Goal: Browse casually

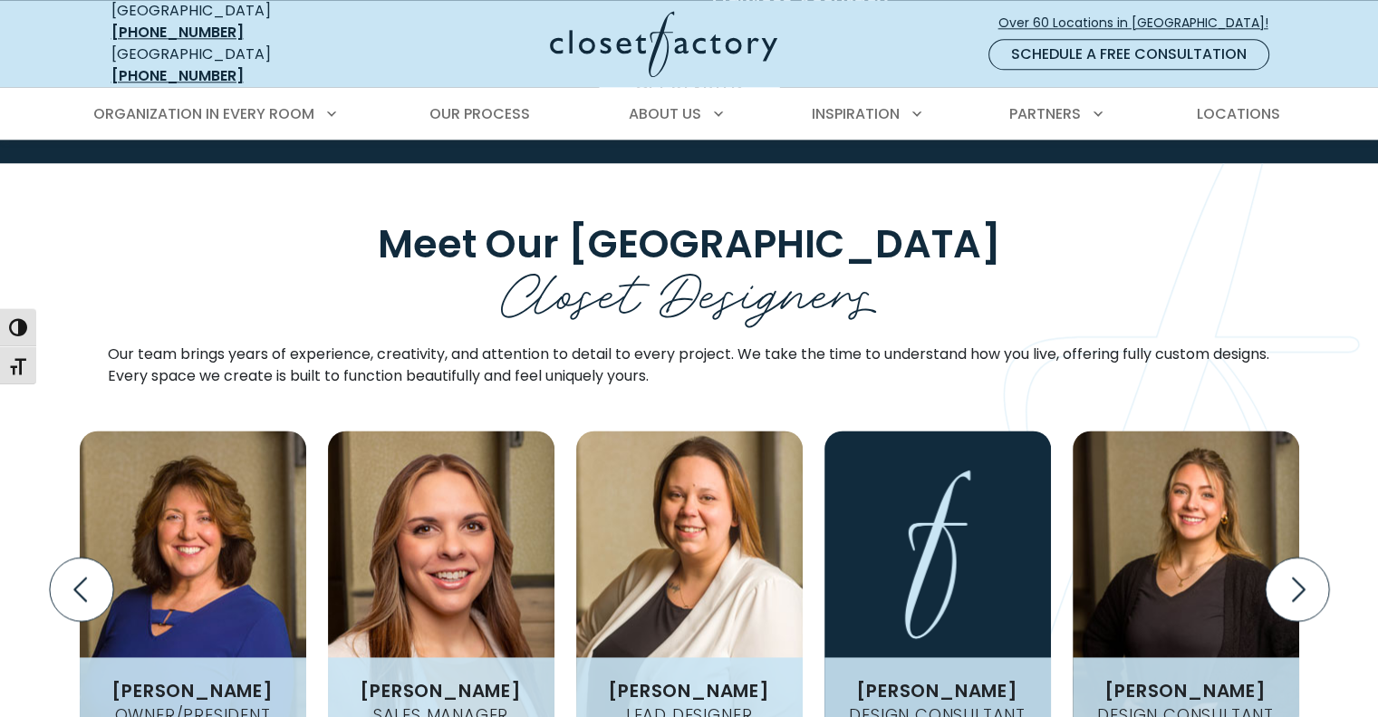
scroll to position [2355, 0]
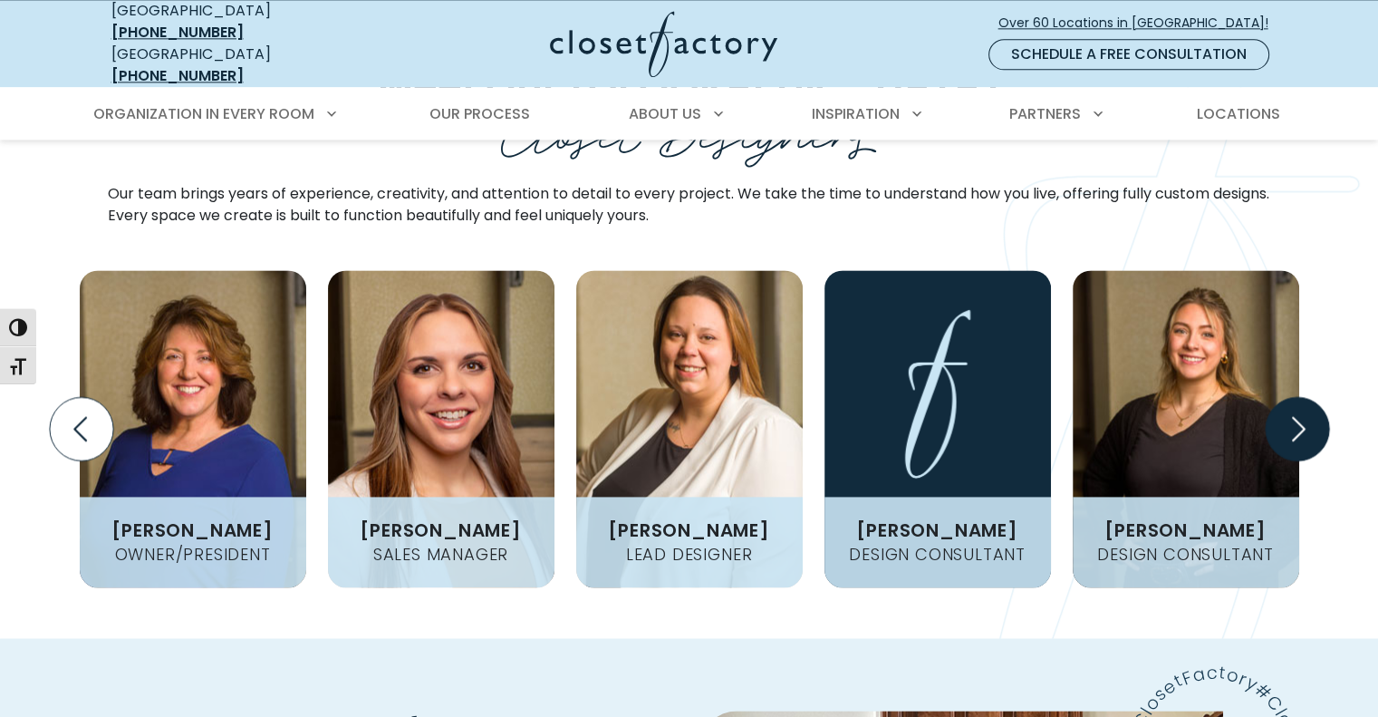
click at [1289, 397] on icon "Next slide" at bounding box center [1296, 428] width 63 height 63
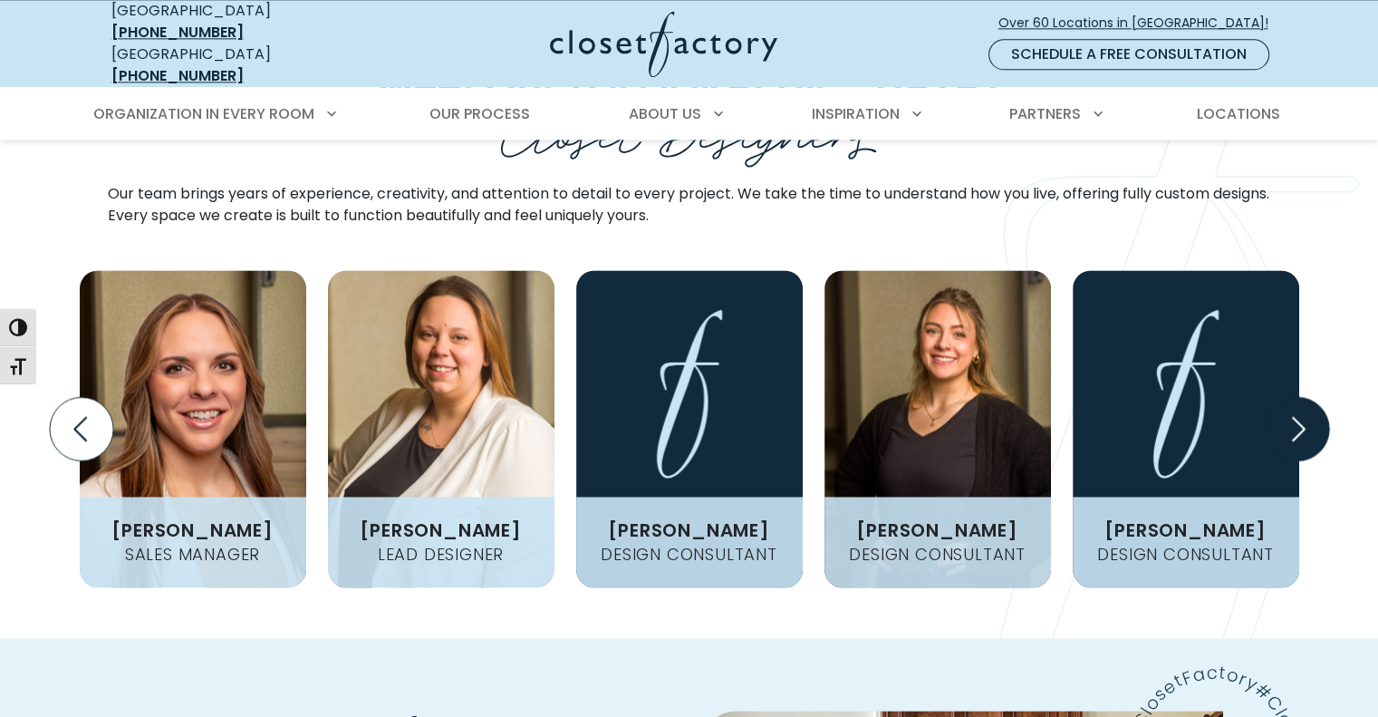
click at [1289, 397] on icon "Next slide" at bounding box center [1296, 428] width 63 height 63
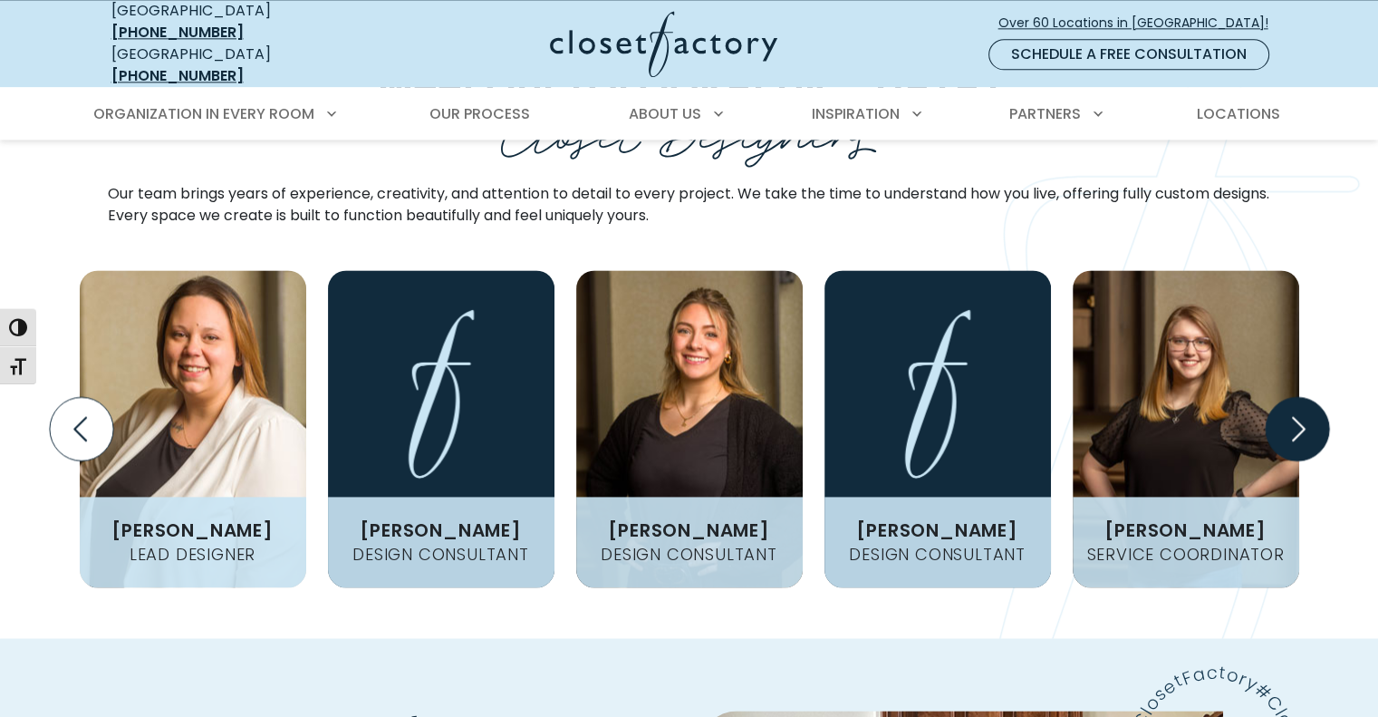
click at [1289, 397] on icon "Next slide" at bounding box center [1296, 428] width 63 height 63
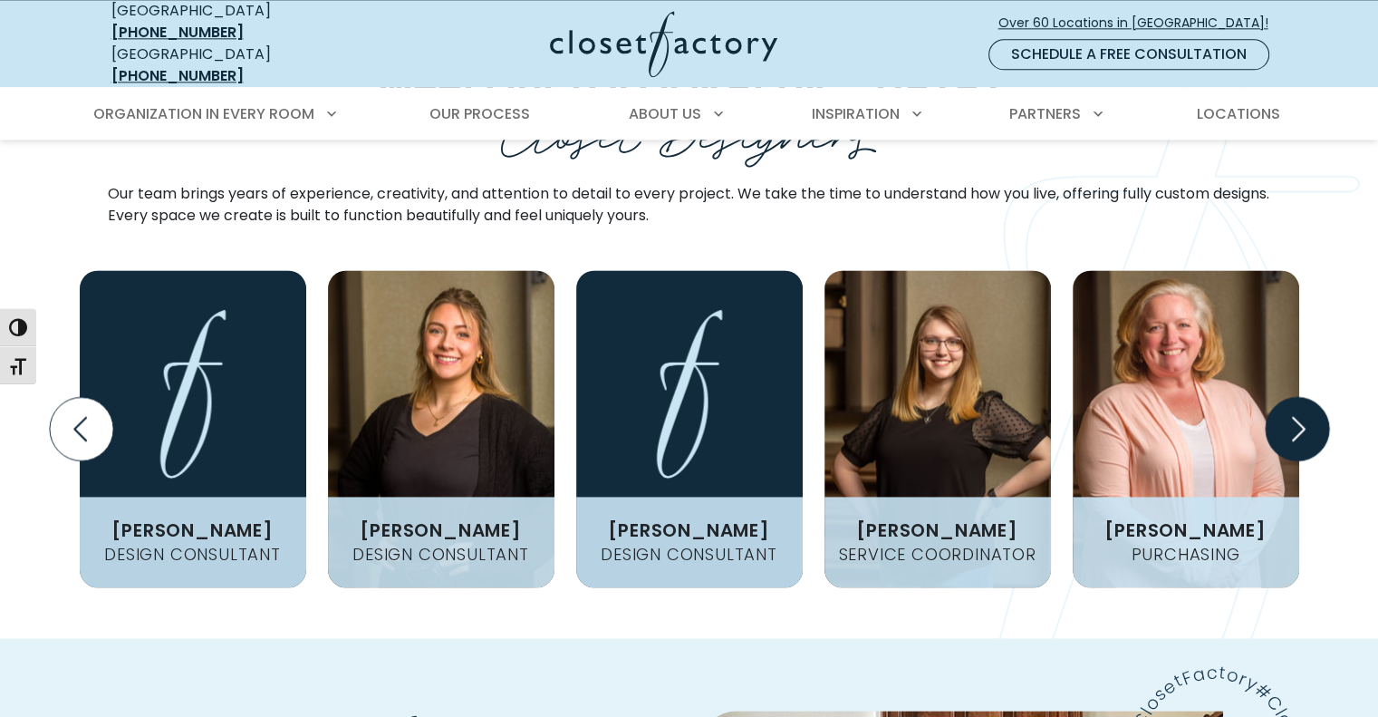
click at [1289, 397] on icon "Next slide" at bounding box center [1296, 428] width 63 height 63
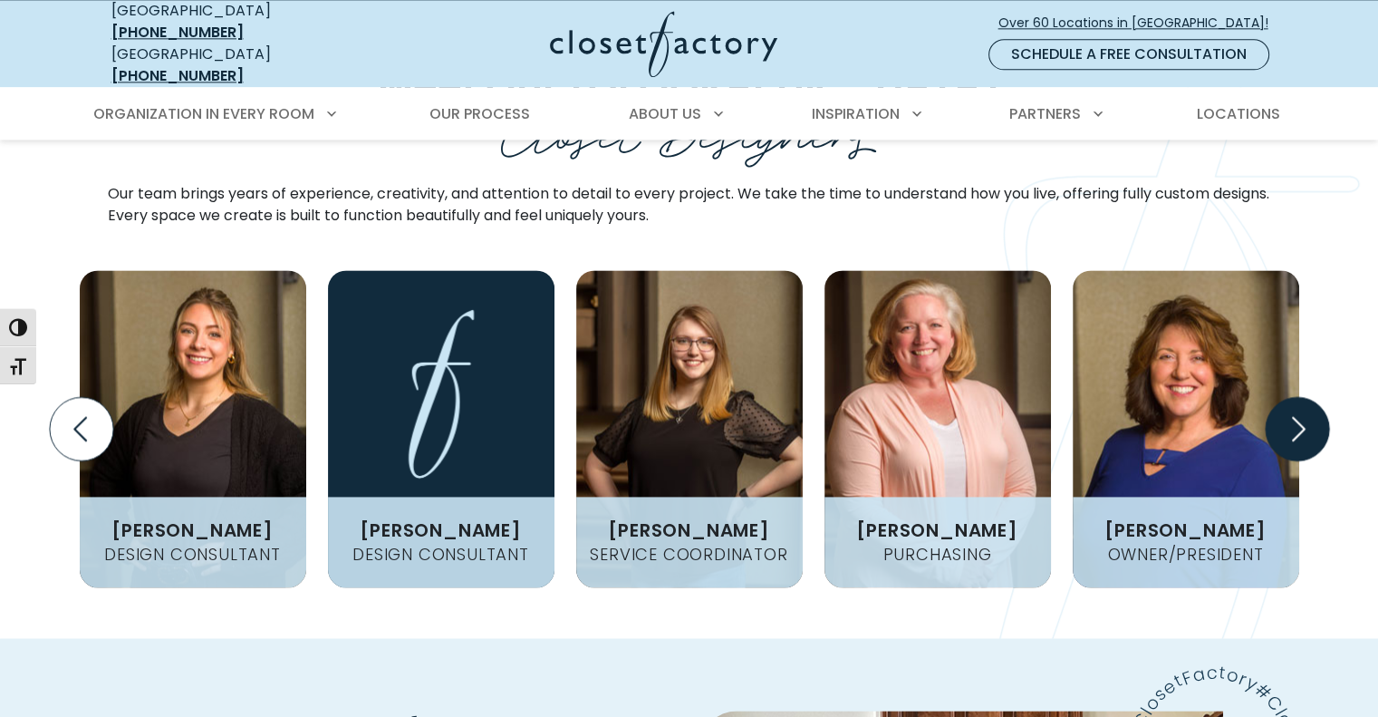
click at [1289, 397] on icon "Next slide" at bounding box center [1296, 428] width 63 height 63
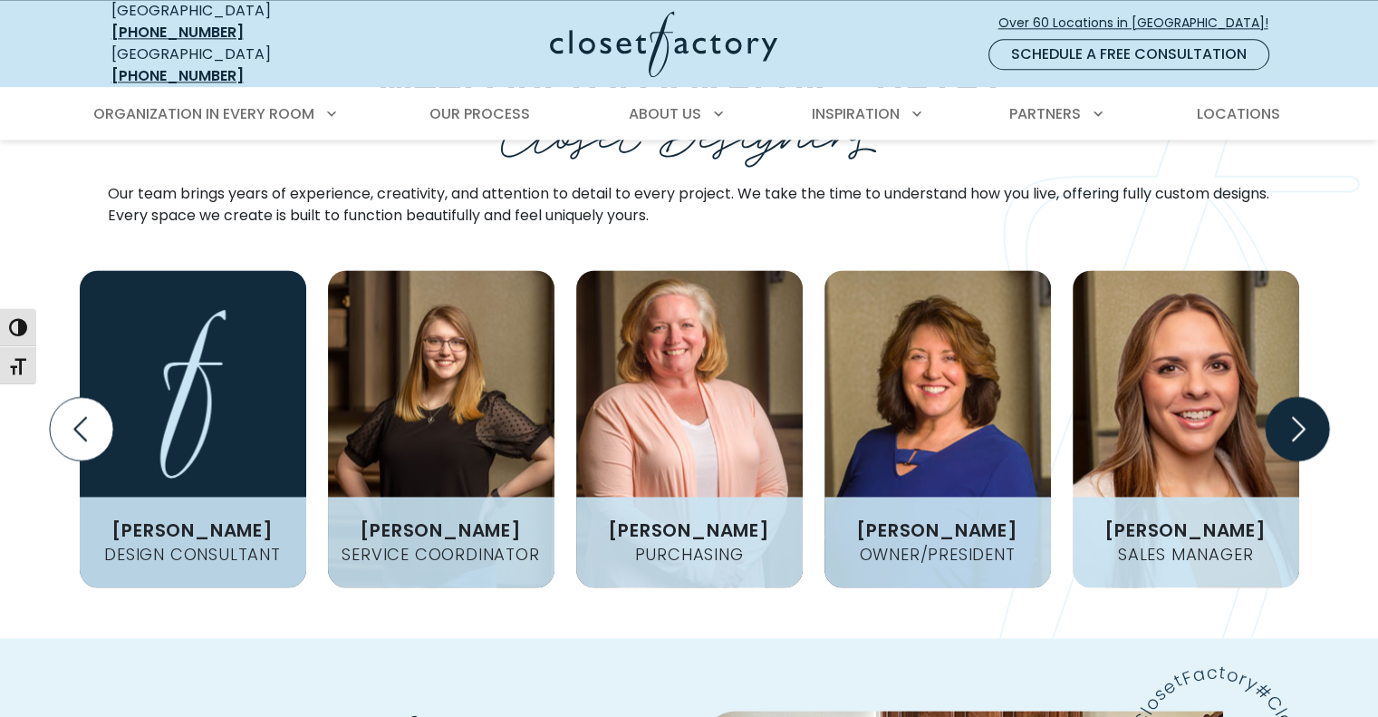
click at [1289, 397] on icon "Next slide" at bounding box center [1296, 428] width 63 height 63
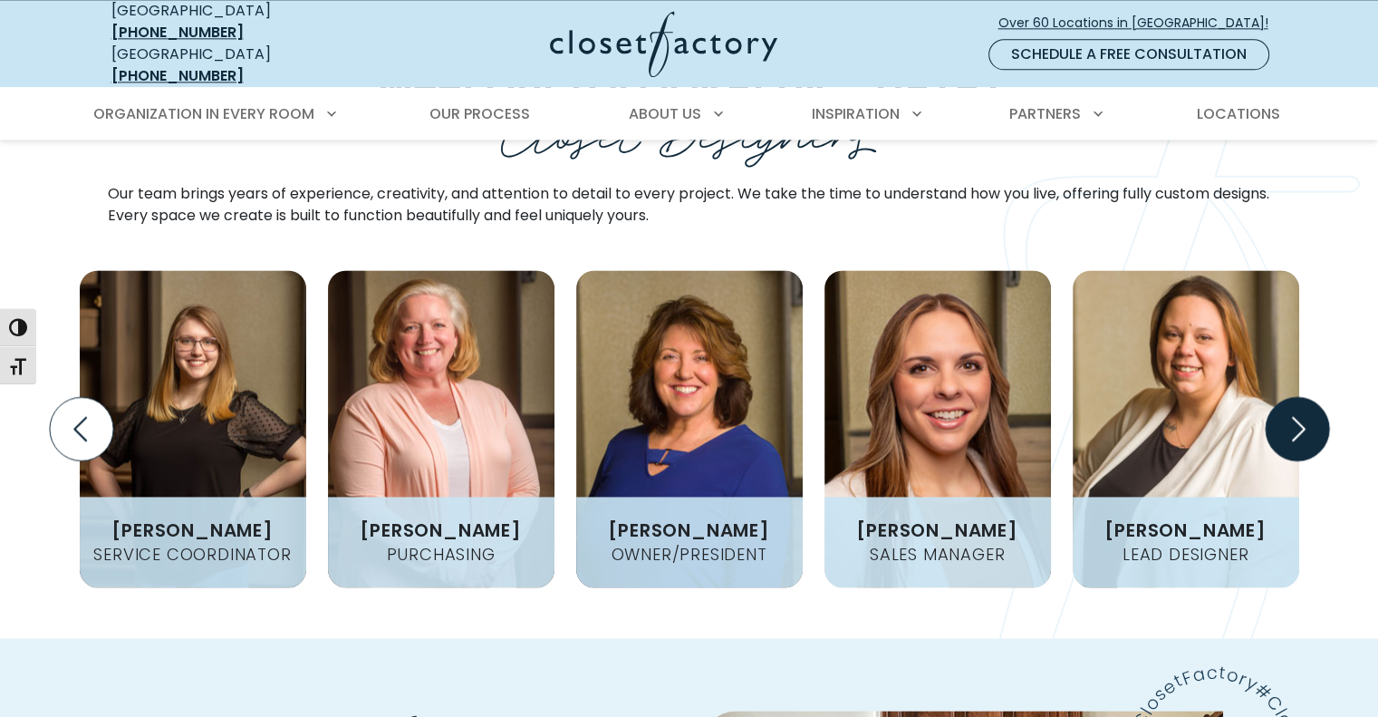
click at [1289, 397] on icon "Next slide" at bounding box center [1296, 428] width 63 height 63
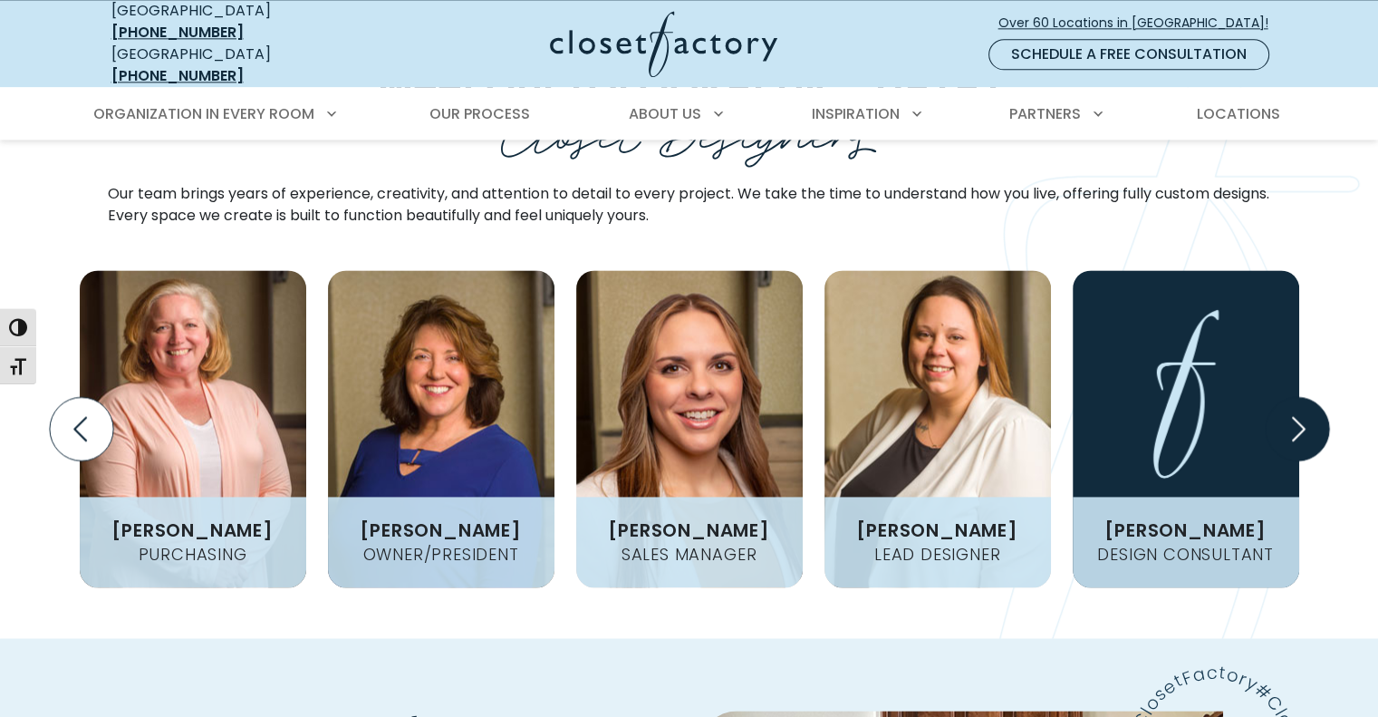
click at [1289, 397] on icon "Next slide" at bounding box center [1296, 428] width 63 height 63
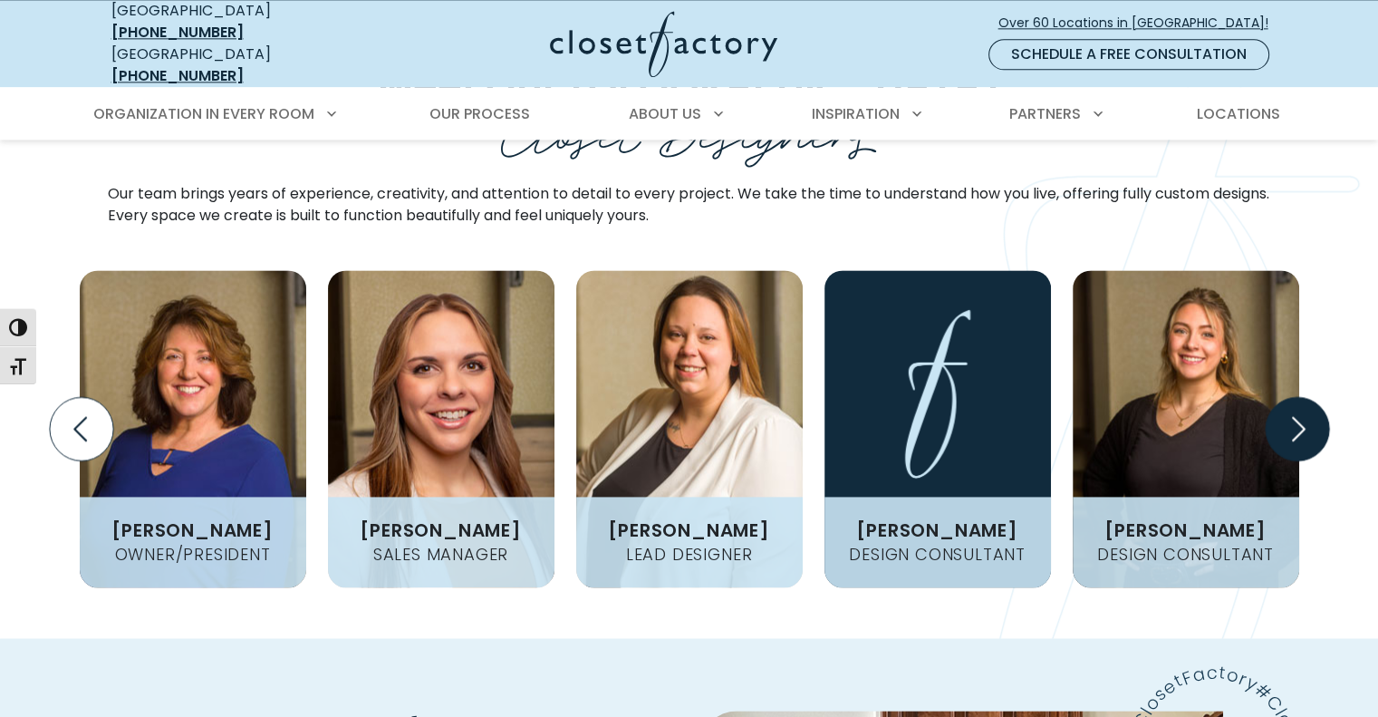
click at [1295, 397] on icon "Next slide" at bounding box center [1296, 428] width 63 height 63
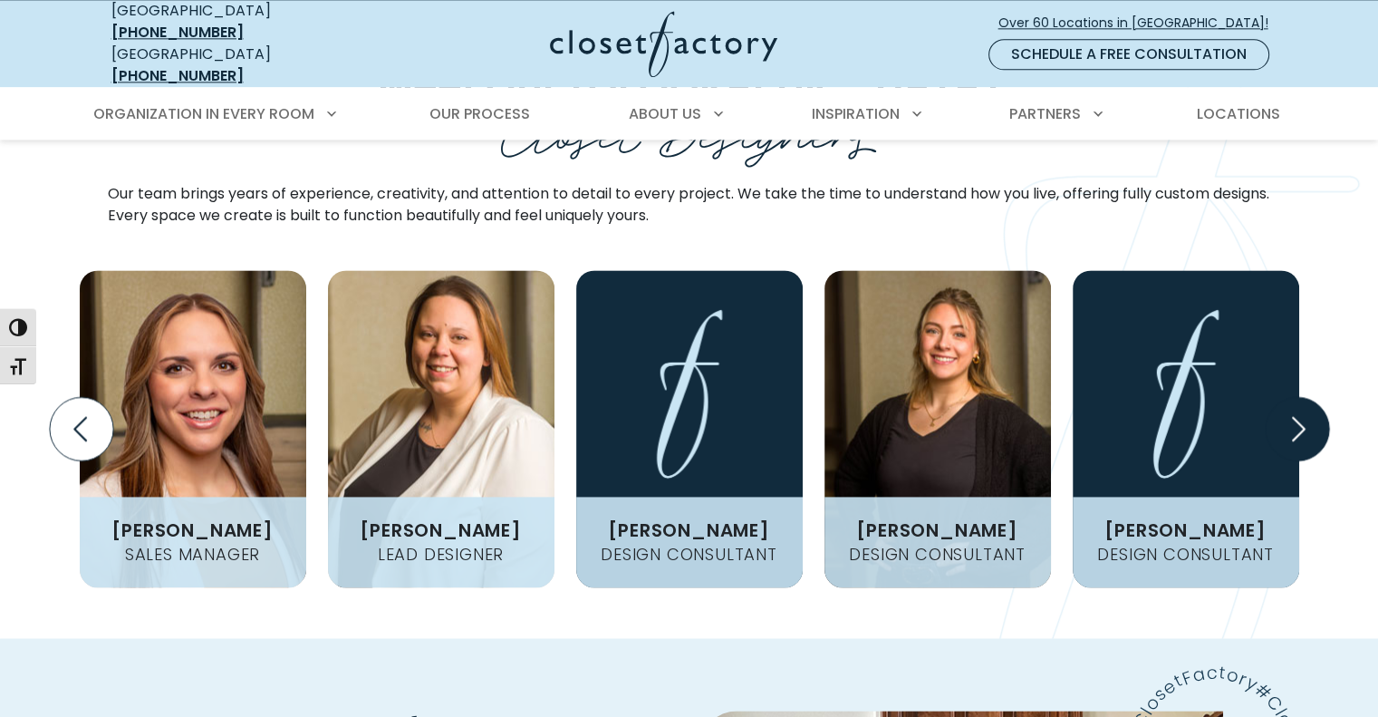
click at [1295, 397] on icon "Next slide" at bounding box center [1296, 428] width 63 height 63
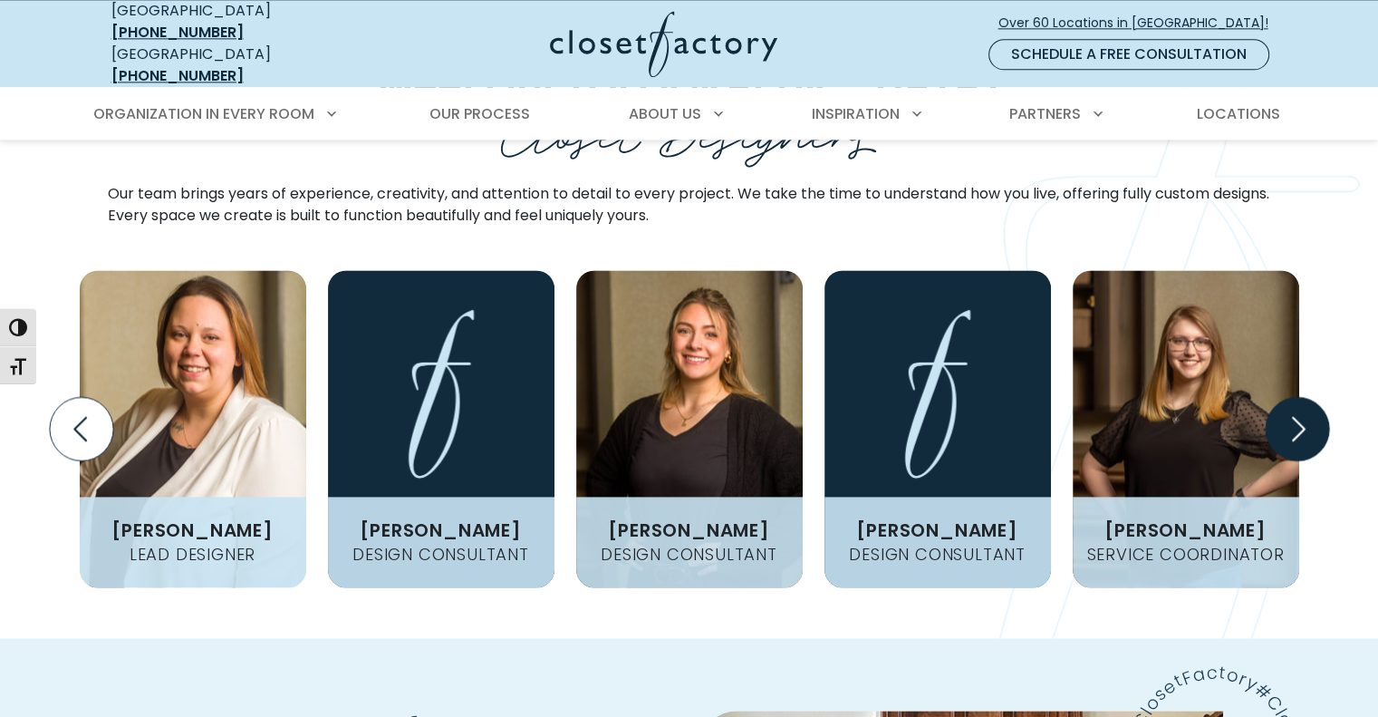
click at [1295, 397] on icon "Next slide" at bounding box center [1296, 428] width 63 height 63
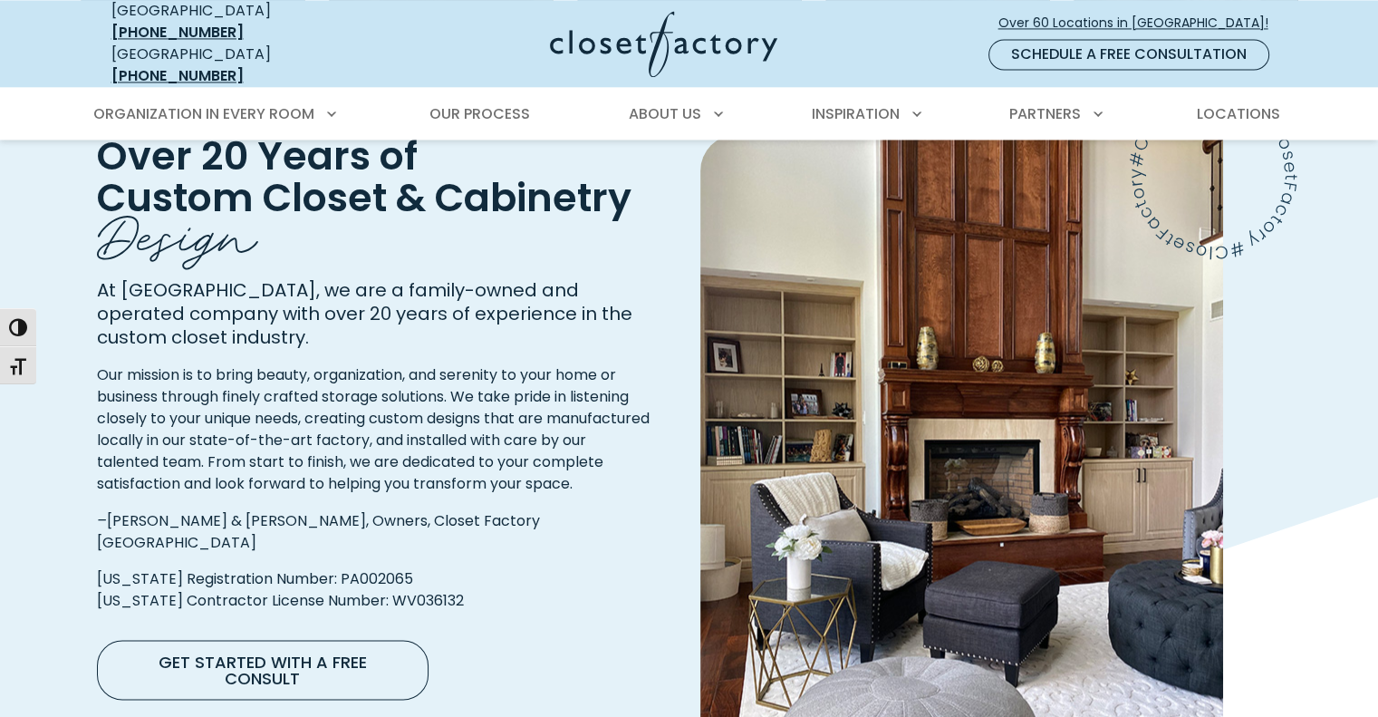
scroll to position [2989, 0]
